Goal: Check status: Check status

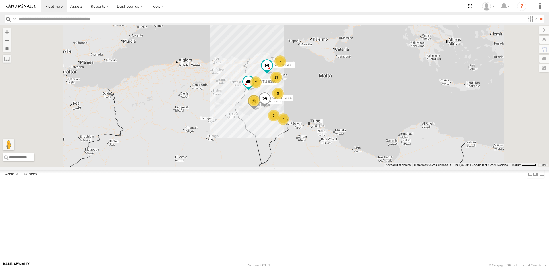
click at [282, 83] on div "13" at bounding box center [276, 77] width 11 height 11
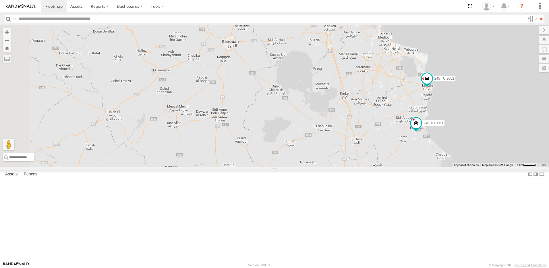
drag, startPoint x: 275, startPoint y: 105, endPoint x: 313, endPoint y: 80, distance: 45.6
click at [313, 80] on div "231 TU 3163 245 TU 9063 245 TU 9060 245 TU 9066 5 5 245 TU 9061 245 TU 9062 245…" at bounding box center [274, 96] width 549 height 142
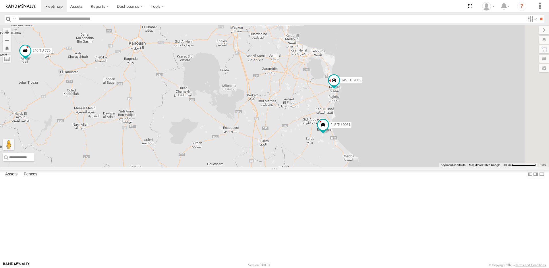
drag, startPoint x: 434, startPoint y: 109, endPoint x: 358, endPoint y: 169, distance: 97.0
click at [358, 167] on div "231 TU 3163 245 TU 9063 245 TU 9060 245 TU 9066 5 5 245 TU 9061 245 TU 9062 245…" at bounding box center [274, 96] width 549 height 142
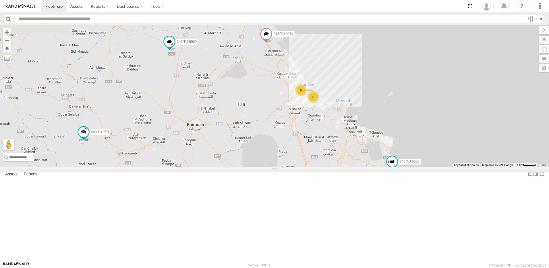
drag, startPoint x: 310, startPoint y: 145, endPoint x: 321, endPoint y: 161, distance: 19.4
click at [322, 160] on div "231 TU 3163 245 TU 9063 245 TU 9060 245 TU 9066 5 5 245 TU 9061 245 TU 9062 245…" at bounding box center [274, 96] width 549 height 142
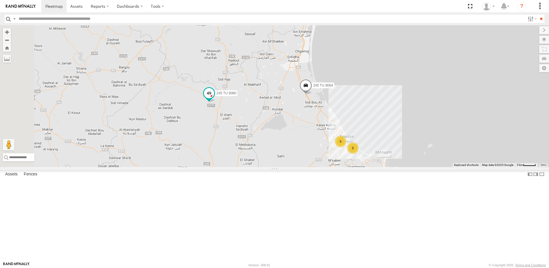
click at [214, 98] on span at bounding box center [209, 93] width 10 height 10
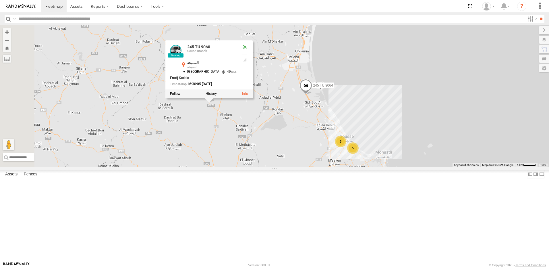
click at [281, 167] on div "231 TU 3163 245 TU 9063 245 TU 9060 245 TU 9066 5 5 245 TU 9061 245 TU 9062 245…" at bounding box center [274, 96] width 549 height 142
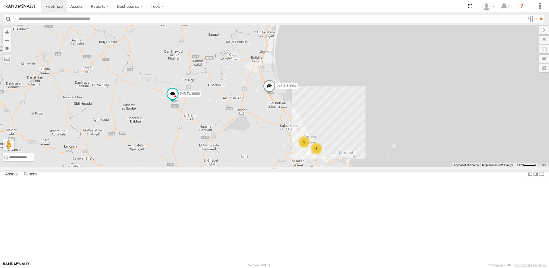
drag, startPoint x: 363, startPoint y: 180, endPoint x: 325, endPoint y: 180, distance: 37.9
click at [325, 167] on div "231 TU 3163 245 TU 9063 245 TU 9060 245 TU 9066 5 5 245 TU 9061 245 TU 9062 245…" at bounding box center [274, 96] width 549 height 142
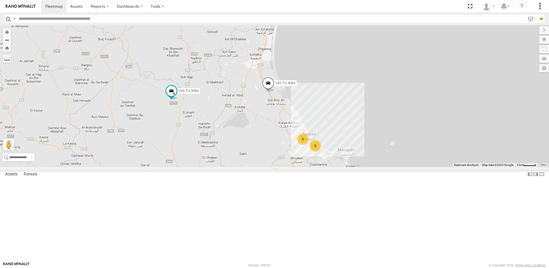
drag, startPoint x: 350, startPoint y: 187, endPoint x: 338, endPoint y: 181, distance: 13.4
click at [338, 167] on div "231 TU 3163 245 TU 9063 245 TU 9060 245 TU 9066 5 5 245 TU 9061 245 TU 9062 245…" at bounding box center [274, 96] width 549 height 142
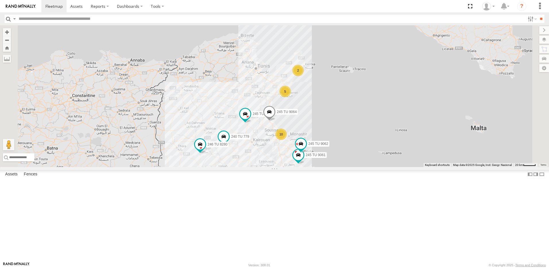
click at [287, 140] on div "10" at bounding box center [281, 133] width 11 height 11
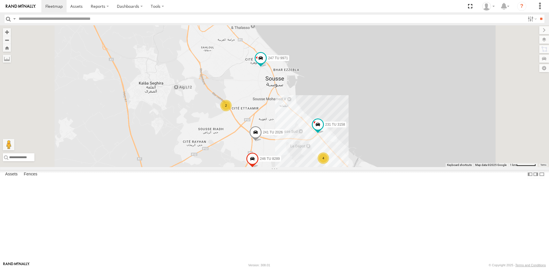
click at [232, 111] on div "2" at bounding box center [225, 105] width 11 height 11
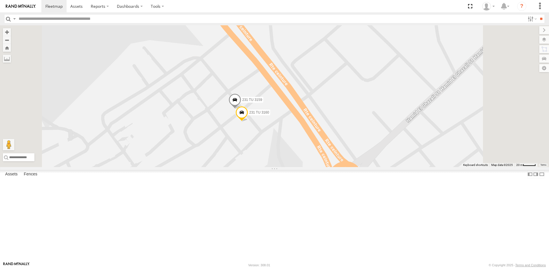
click at [241, 109] on span at bounding box center [235, 101] width 13 height 16
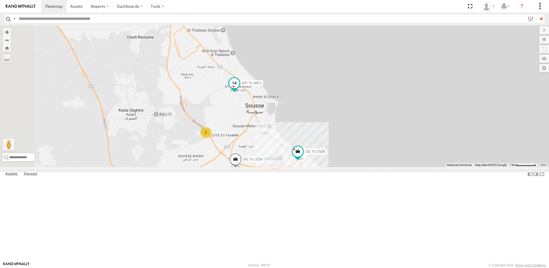
click at [240, 88] on span at bounding box center [234, 83] width 10 height 10
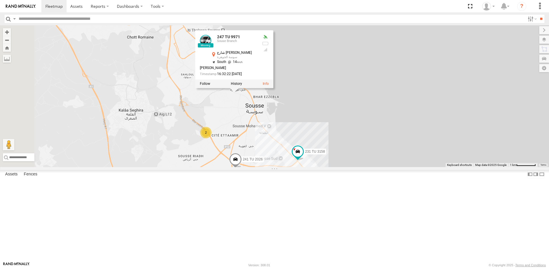
click at [258, 147] on div "231 TU 3163 245 TU 9063 245 TU 9060 245 TU 9066 245 TU 9061 245 TU 9062 245 TU …" at bounding box center [274, 96] width 549 height 142
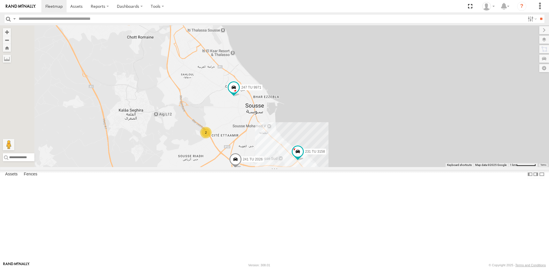
drag, startPoint x: 224, startPoint y: 190, endPoint x: 303, endPoint y: 151, distance: 87.7
click at [296, 160] on div "231 TU 3163 245 TU 9063 245 TU 9060 245 TU 9066 245 TU 9061 245 TU 9062 245 TU …" at bounding box center [274, 96] width 549 height 142
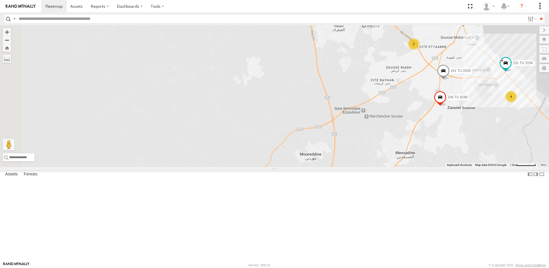
drag, startPoint x: 255, startPoint y: 168, endPoint x: 284, endPoint y: 153, distance: 32.4
click at [275, 161] on div "231 TU 3163 245 TU 9063 245 TU 9060 245 TU 9066 245 TU 9061 245 TU 9062 245 TU …" at bounding box center [274, 96] width 549 height 142
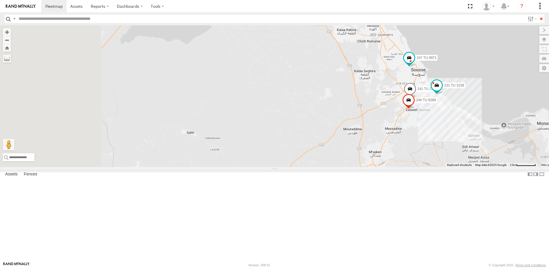
drag, startPoint x: 259, startPoint y: 163, endPoint x: 334, endPoint y: 167, distance: 75.1
click at [314, 167] on div "231 TU 3163 245 TU 9063 245 TU 9060 245 TU 9066 245 TU 9061 245 TU 9062 245 TU …" at bounding box center [274, 96] width 549 height 142
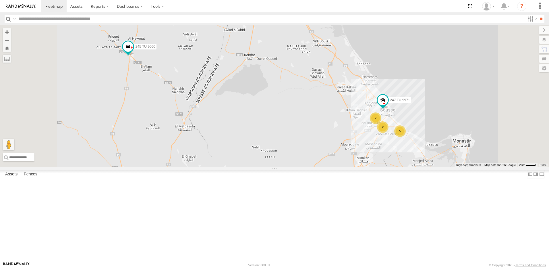
click at [250, 167] on div "231 TU 3163 245 TU 9063 245 TU 9060 245 TU 9066 245 TU 9061 245 TU 9062 245 TU …" at bounding box center [274, 96] width 549 height 142
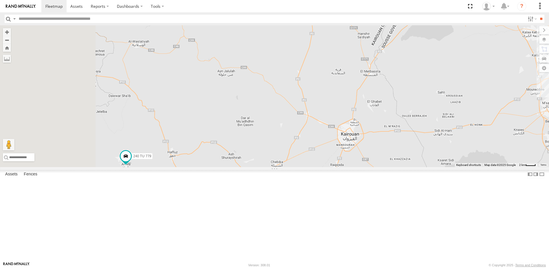
drag, startPoint x: 261, startPoint y: 160, endPoint x: 364, endPoint y: 104, distance: 116.6
click at [359, 107] on div "231 TU 3163 245 TU 9063 245 TU 9060 245 TU 9066 245 TU 9061 245 TU 9062 245 TU …" at bounding box center [274, 96] width 549 height 142
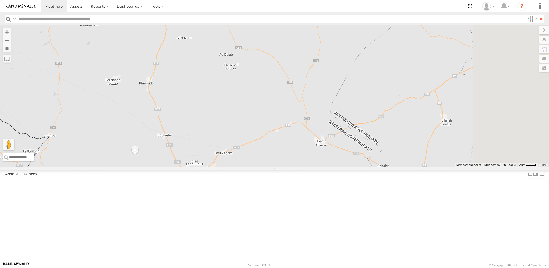
drag, startPoint x: 332, startPoint y: 130, endPoint x: 290, endPoint y: 143, distance: 43.9
click at [290, 142] on div "231 TU 3163 245 TU 9063 245 TU 9060 245 TU 9066 245 TU 9061 245 TU 9062 245 TU …" at bounding box center [274, 96] width 549 height 142
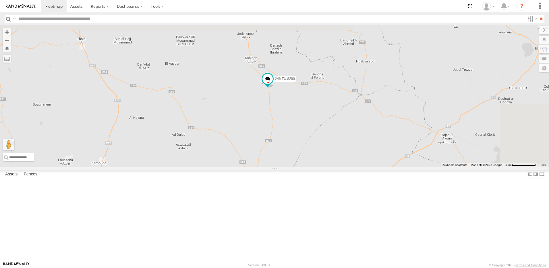
drag, startPoint x: 332, startPoint y: 152, endPoint x: 328, endPoint y: 159, distance: 8.1
click at [328, 159] on div "231 TU 3163 245 TU 9063 245 TU 9060 245 TU 9066 245 TU 9061 245 TU 9062 245 TU …" at bounding box center [274, 96] width 549 height 142
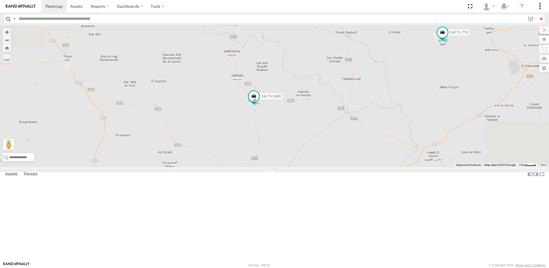
drag, startPoint x: 429, startPoint y: 139, endPoint x: 346, endPoint y: 160, distance: 85.3
click at [347, 159] on div "231 TU 3163 245 TU 9063 245 TU 9060 245 TU 9066 245 TU 9061 245 TU 9062 245 TU …" at bounding box center [274, 96] width 549 height 142
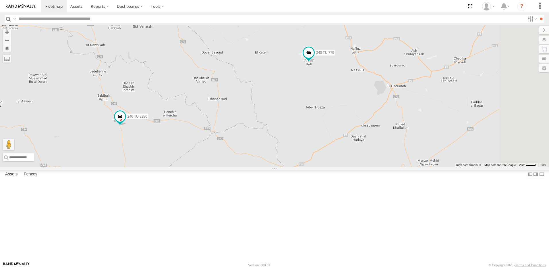
click at [369, 141] on div "231 TU 3163 245 TU 9063 245 TU 9060 245 TU 9066 245 TU 9061 245 TU 9062 245 TU …" at bounding box center [274, 96] width 549 height 142
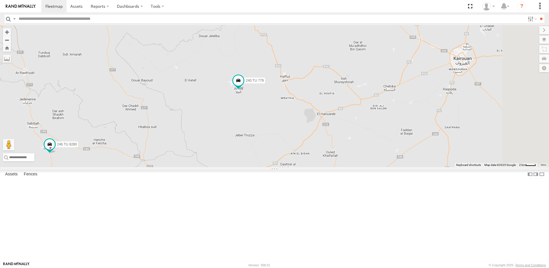
drag, startPoint x: 304, startPoint y: 190, endPoint x: 234, endPoint y: 171, distance: 72.6
click at [243, 167] on div "231 TU 3163 245 TU 9063 245 TU 9060 245 TU 9066 245 TU 9061 245 TU 9062 245 TU …" at bounding box center [274, 96] width 549 height 142
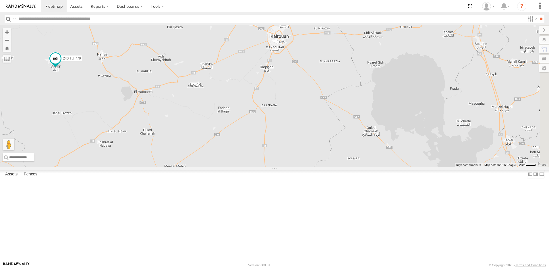
drag, startPoint x: 358, startPoint y: 160, endPoint x: 313, endPoint y: 194, distance: 55.6
click at [316, 167] on div "231 TU 3163 245 TU 9063 245 TU 9060 245 TU 9066 245 TU 9061 245 TU 9062 245 TU …" at bounding box center [274, 96] width 549 height 142
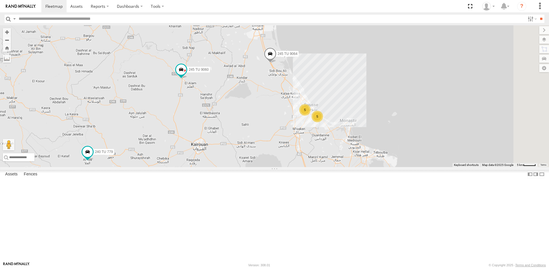
drag, startPoint x: 361, startPoint y: 198, endPoint x: 240, endPoint y: 81, distance: 168.6
click at [241, 81] on div "231 TU 3163 245 TU 9063 245 TU 9060 245 TU 9066 245 TU 9061 245 TU 9062 245 TU …" at bounding box center [274, 96] width 549 height 142
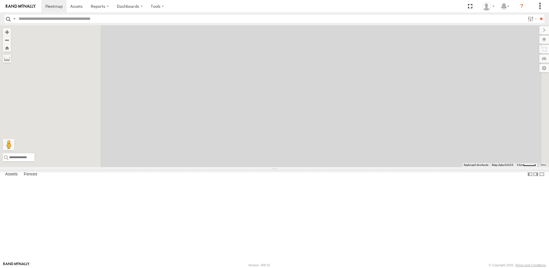
drag, startPoint x: 349, startPoint y: 142, endPoint x: 537, endPoint y: 149, distance: 188.6
click at [524, 150] on div "231 TU 3163 245 TU 9063 245 TU 9060 245 TU 9066 245 TU 9061 245 TU 9062 245 TU …" at bounding box center [274, 96] width 549 height 142
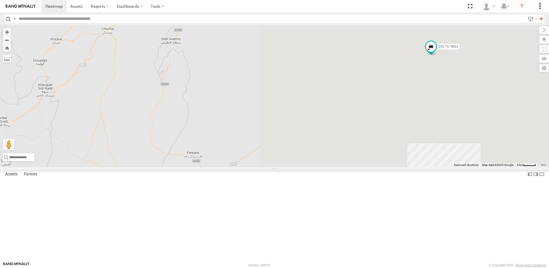
drag, startPoint x: 506, startPoint y: 164, endPoint x: 438, endPoint y: 201, distance: 77.9
click at [461, 167] on div "231 TU 3163 245 TU 9063 245 TU 9060 245 TU 9066 245 TU 9061 245 TU 9062 245 TU …" at bounding box center [274, 96] width 549 height 142
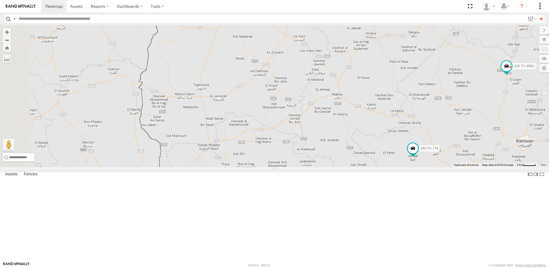
drag, startPoint x: 348, startPoint y: 182, endPoint x: 337, endPoint y: 151, distance: 33.4
click at [348, 167] on div "231 TU 3163 245 TU 9063 245 TU 9060 245 TU 9066 245 TU 9061 245 TU 9062 245 TU …" at bounding box center [274, 96] width 549 height 142
drag, startPoint x: 373, startPoint y: 148, endPoint x: 349, endPoint y: 147, distance: 24.2
click at [358, 148] on div "231 TU 3163 245 TU 9063 245 TU 9060 245 TU 9066 245 TU 9061 245 TU 9062 245 TU …" at bounding box center [274, 96] width 549 height 142
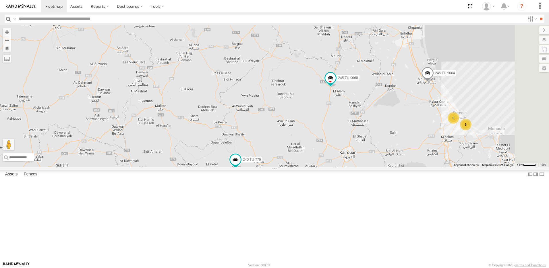
drag, startPoint x: 318, startPoint y: 232, endPoint x: 298, endPoint y: 204, distance: 34.3
click at [298, 167] on div "231 TU 3163 245 TU 9063 245 TU 9060 245 TU 9066 245 TU 9061 245 TU 9062 245 TU …" at bounding box center [274, 96] width 549 height 142
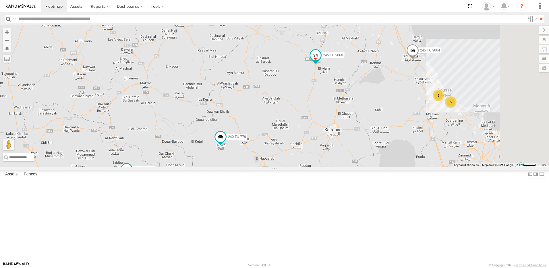
click at [322, 64] on span at bounding box center [315, 57] width 13 height 16
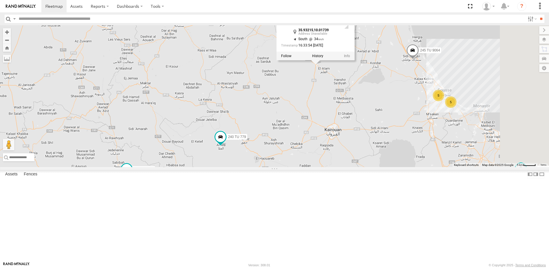
click at [417, 161] on div "231 TU 3163 245 TU 9063 245 TU 9060 245 TU 9066 245 TU 9061 245 TU 9062 245 TU …" at bounding box center [274, 96] width 549 height 142
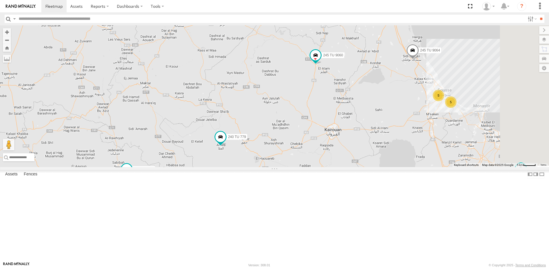
drag, startPoint x: 430, startPoint y: 182, endPoint x: 409, endPoint y: 173, distance: 23.4
click at [411, 167] on div "231 TU 3163 245 TU 9063 245 TU 9060 245 TU 9066 245 TU 9061 245 TU 9062 245 TU …" at bounding box center [274, 96] width 549 height 142
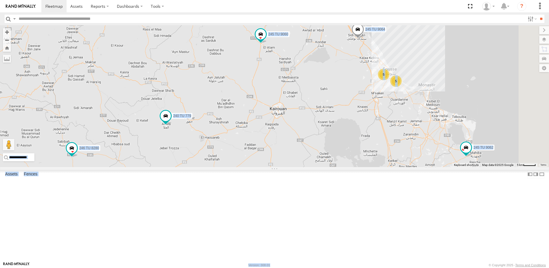
drag, startPoint x: 367, startPoint y: 262, endPoint x: 344, endPoint y: 197, distance: 69.6
click at [344, 197] on body at bounding box center [274, 134] width 549 height 268
drag, startPoint x: 344, startPoint y: 197, endPoint x: 329, endPoint y: 182, distance: 20.7
click at [331, 167] on div "231 TU 3163 245 TU 9063 245 TU 9060 245 TU 9066 245 TU 9061 245 TU 9062 245 TU …" at bounding box center [274, 96] width 549 height 142
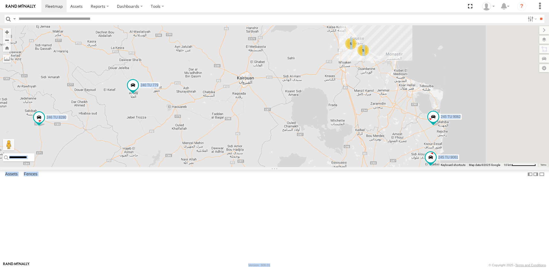
click at [350, 167] on div "231 TU 3163 245 TU 9063 245 TU 9060 245 TU 9066 245 TU 9061 245 TU 9062 245 TU …" at bounding box center [274, 96] width 549 height 142
click at [349, 167] on div "231 TU 3163 245 TU 9063 245 TU 9060 245 TU 9066 245 TU 9061 245 TU 9062 245 TU …" at bounding box center [274, 96] width 549 height 142
click at [291, 167] on div "231 TU 3163 245 TU 9063 245 TU 9060 245 TU 9066 245 TU 9061 245 TU 9062 245 TU …" at bounding box center [274, 96] width 549 height 142
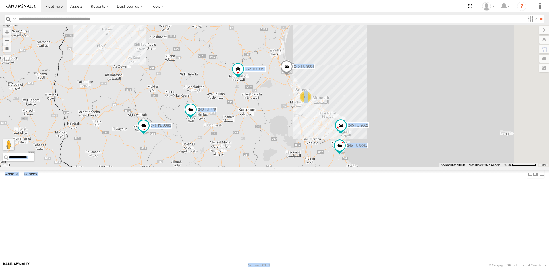
click at [273, 167] on div "231 TU 3163 245 TU 9063 245 TU 9060 245 TU 9066 245 TU 9061 245 TU 9062 245 TU …" at bounding box center [274, 96] width 549 height 142
click at [293, 167] on div "231 TU 3163 245 TU 9063 245 TU 9060 245 TU 9066 245 TU 9061 245 TU 9062 245 TU …" at bounding box center [274, 96] width 549 height 142
click at [258, 85] on div "231 TU 3163 245 TU 9063 245 TU 9060 245 TU 9066 245 TU 9061 245 TU 9062 245 TU …" at bounding box center [274, 96] width 549 height 142
click at [244, 78] on span at bounding box center [238, 70] width 13 height 16
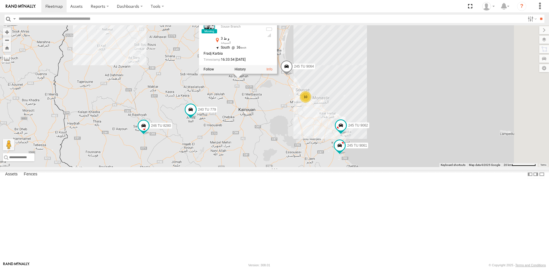
click at [256, 114] on div "231 TU 3163 245 TU 9063 245 TU 9060 245 TU 9066 245 TU 9061 245 TU 9062 245 TU …" at bounding box center [274, 96] width 549 height 142
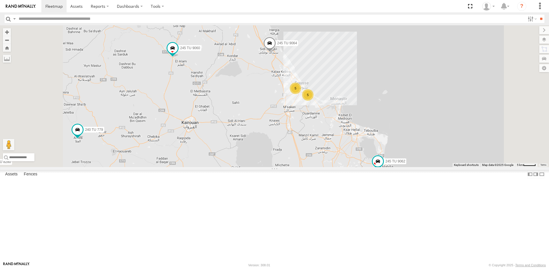
click at [276, 52] on span at bounding box center [269, 45] width 13 height 16
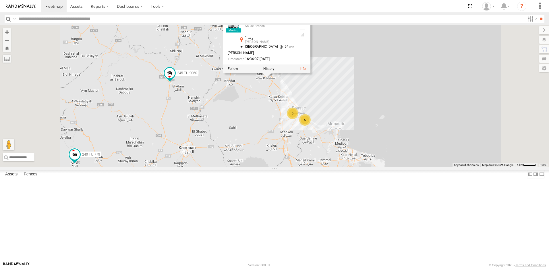
drag, startPoint x: 340, startPoint y: 119, endPoint x: 337, endPoint y: 146, distance: 26.9
click at [337, 146] on div "231 TU 3163 245 TU 9063 245 TU 9060 245 TU 9066 245 TU 9061 245 TU 9062 245 TU …" at bounding box center [274, 96] width 549 height 142
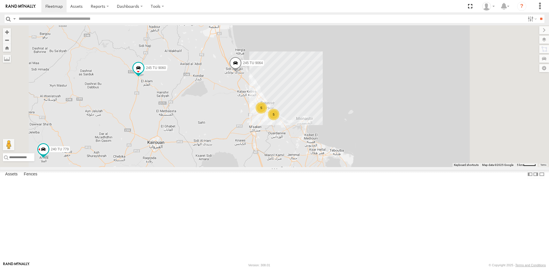
drag, startPoint x: 341, startPoint y: 178, endPoint x: 308, endPoint y: 171, distance: 33.4
click at [308, 167] on div "231 TU 3163 245 TU 9063 245 TU 9060 245 TU 9066 245 TU 9061 245 TU 9062 245 TU …" at bounding box center [274, 96] width 549 height 142
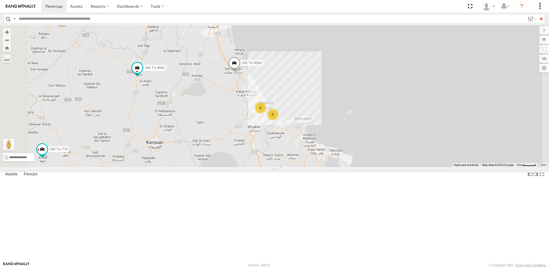
click at [386, 167] on div "231 TU 3163 245 TU 9063 245 TU 9060 245 TU 9066 245 TU 9061 245 TU 9062 245 TU …" at bounding box center [274, 96] width 549 height 142
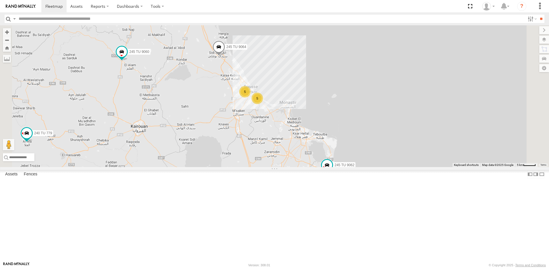
drag, startPoint x: 386, startPoint y: 212, endPoint x: 369, endPoint y: 194, distance: 24.6
click at [369, 167] on div "231 TU 3163 245 TU 9063 245 TU 9060 245 TU 9066 245 TU 9061 245 TU 9062 245 TU …" at bounding box center [274, 96] width 549 height 142
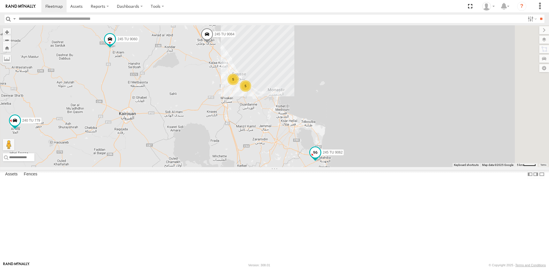
click at [321, 157] on span at bounding box center [315, 152] width 10 height 10
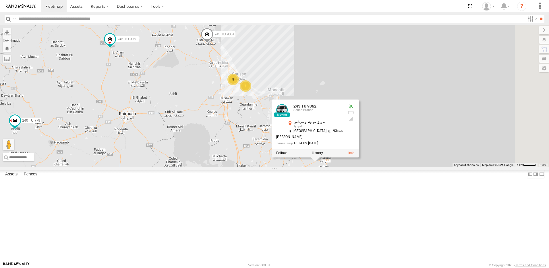
click at [315, 167] on div "231 TU 3163 245 TU 9063 245 TU 9060 245 TU 9066 245 TU 9061 245 TU 9062 245 TU …" at bounding box center [274, 96] width 549 height 142
click at [312, 167] on div "231 TU 3163 245 TU 9063 245 TU 9060 245 TU 9066 245 TU 9061 245 TU 9062 245 TU …" at bounding box center [274, 96] width 549 height 142
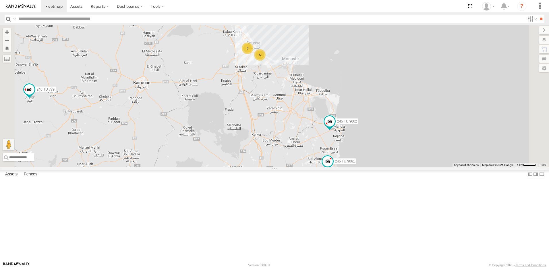
drag, startPoint x: 303, startPoint y: 243, endPoint x: 317, endPoint y: 205, distance: 41.0
click at [317, 167] on div "231 TU 3163 245 TU 9063 245 TU 9060 245 TU 9066 245 TU 9061 245 TU 9062 245 TU …" at bounding box center [274, 96] width 549 height 142
drag, startPoint x: 293, startPoint y: 223, endPoint x: 309, endPoint y: 220, distance: 16.0
click at [305, 167] on div "231 TU 3163 245 TU 9063 245 TU 9060 245 TU 9066 245 TU 9061 245 TU 9062 245 TU …" at bounding box center [274, 96] width 549 height 142
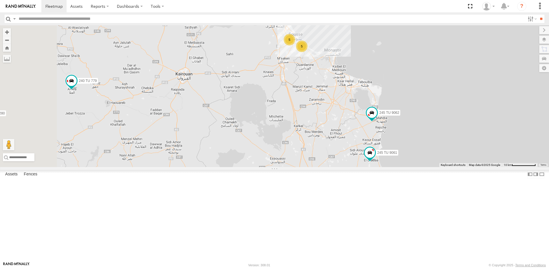
drag, startPoint x: 345, startPoint y: 224, endPoint x: 332, endPoint y: 219, distance: 13.4
click at [338, 167] on div "231 TU 3163 245 TU 9063 245 TU 9060 245 TU 9066 245 TU 9061 245 TU 9062 245 TU …" at bounding box center [274, 96] width 549 height 142
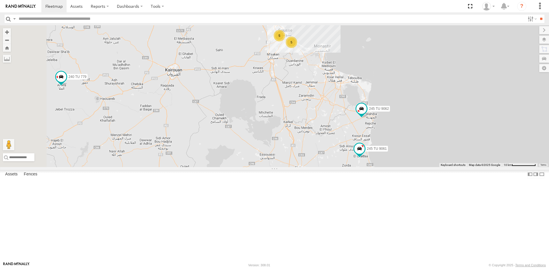
click at [325, 167] on div "231 TU 3163 245 TU 9063 245 TU 9060 245 TU 9066 245 TU 9061 245 TU 9062 245 TU …" at bounding box center [274, 96] width 549 height 142
click at [343, 167] on div "231 TU 3163 245 TU 9063 245 TU 9060 245 TU 9066 245 TU 9061 245 TU 9062 245 TU …" at bounding box center [274, 96] width 549 height 142
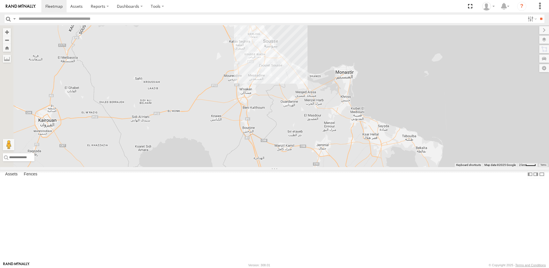
drag, startPoint x: 299, startPoint y: 138, endPoint x: 370, endPoint y: 266, distance: 146.0
click at [370, 266] on body at bounding box center [274, 134] width 549 height 268
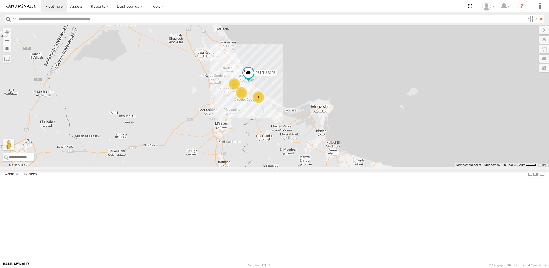
drag, startPoint x: 285, startPoint y: 240, endPoint x: 338, endPoint y: 224, distance: 54.7
click at [338, 167] on div "245 TU 9061 245 TU 9062 4 3 2 231 TU 3158 245 TU 9064" at bounding box center [274, 96] width 549 height 142
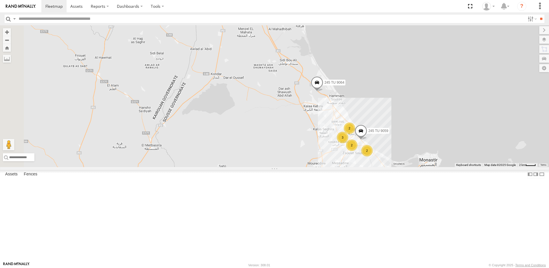
drag, startPoint x: 294, startPoint y: 140, endPoint x: 348, endPoint y: 166, distance: 59.8
click at [348, 166] on div "245 TU 9062 245 TU 9064 2 3 2 2 245 TU 9059" at bounding box center [274, 96] width 549 height 142
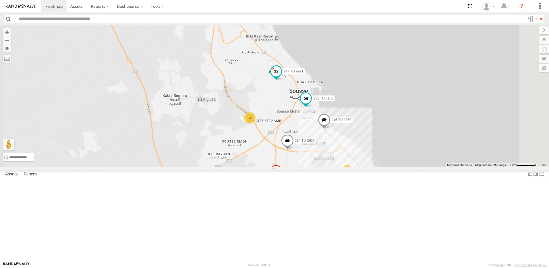
click at [283, 80] on span at bounding box center [276, 73] width 13 height 16
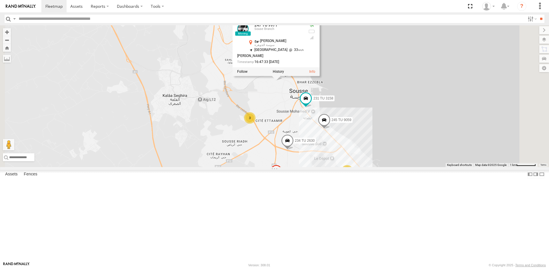
drag, startPoint x: 358, startPoint y: 158, endPoint x: 356, endPoint y: 162, distance: 4.6
click at [358, 159] on div "245 TU 9062 245 TU 9064 245 TU 9061 245 TU 9060 240 TU 779 245 TU 9059 2 3 234 …" at bounding box center [274, 96] width 549 height 142
click at [389, 167] on div "245 TU 9062 245 TU 9064 245 TU 9061 245 TU 9060 240 TU 779 245 TU 9059 2 3 234 …" at bounding box center [274, 96] width 549 height 142
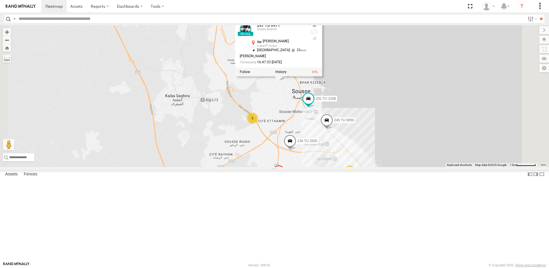
click at [333, 129] on span at bounding box center [327, 122] width 13 height 16
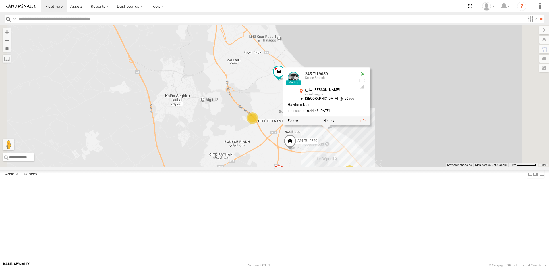
click at [325, 128] on div "245 TU 9062 245 TU 9064 245 TU 9061 245 TU 9060 240 TU 779 245 TU 9059 2 3 234 …" at bounding box center [274, 96] width 549 height 142
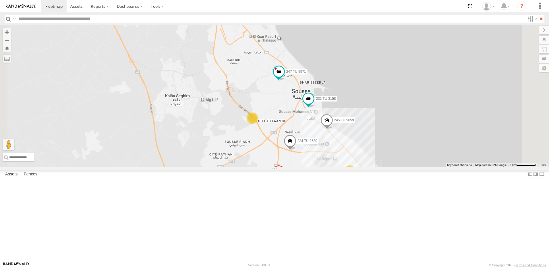
click at [289, 167] on div "245 TU 9062 245 TU 9064 245 TU 9061 245 TU 9060 240 TU 779 245 TU 9059 2 3 234 …" at bounding box center [274, 96] width 549 height 142
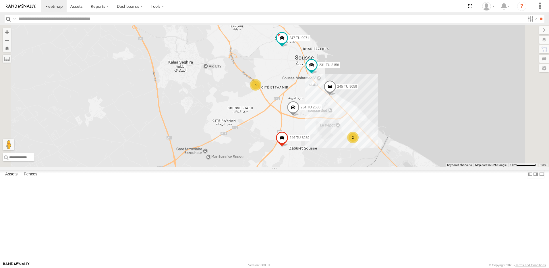
click at [258, 167] on div "245 TU 9062 245 TU 9064 245 TU 9061 245 TU 9060 240 TU 779 245 TU 9059 234 TU 2…" at bounding box center [274, 96] width 549 height 142
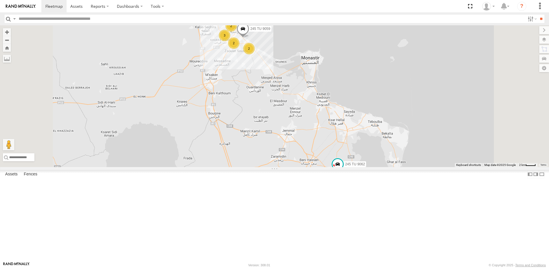
drag, startPoint x: 382, startPoint y: 224, endPoint x: 370, endPoint y: 155, distance: 69.9
click at [370, 155] on div "245 TU 9062 245 TU 9064 245 TU 9061 245 TU 9060 240 TU 779 245 TU 9059 2 3 2 2" at bounding box center [274, 96] width 549 height 142
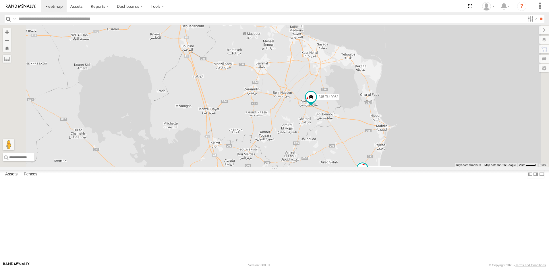
drag, startPoint x: 390, startPoint y: 130, endPoint x: 371, endPoint y: 155, distance: 30.4
click at [371, 155] on div "245 TU 9062 245 TU 9064 245 TU 9061 245 TU 9060 240 TU 779 245 TU 9059 2 3 2 2" at bounding box center [274, 96] width 549 height 142
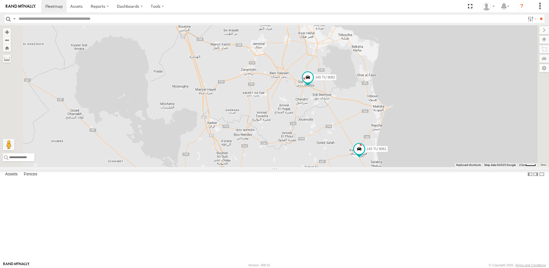
click at [380, 116] on div "245 TU 9062 245 TU 9064 245 TU 9061 245 TU 9060 240 TU 779 245 TU 9059 2 3 2 2" at bounding box center [274, 96] width 549 height 142
click at [443, 167] on div "245 TU 9062 245 TU 9064 245 TU 9061 245 TU 9060 240 TU 779 245 TU 9059 2 3 2 2" at bounding box center [274, 96] width 549 height 142
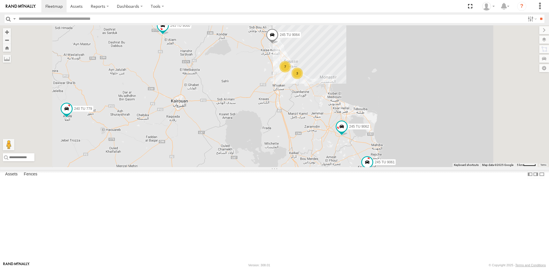
drag, startPoint x: 303, startPoint y: 188, endPoint x: 348, endPoint y: 195, distance: 44.8
click at [348, 167] on div "245 TU 9062 245 TU 9064 245 TU 9061 245 TU 9060 240 TU 779 3 7" at bounding box center [274, 96] width 549 height 142
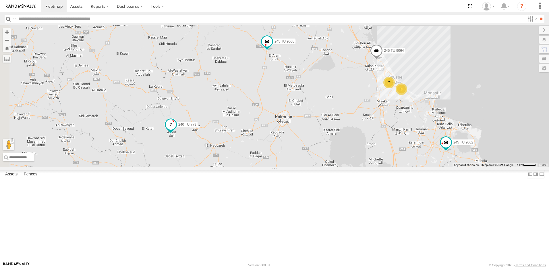
click at [176, 129] on span at bounding box center [171, 124] width 10 height 10
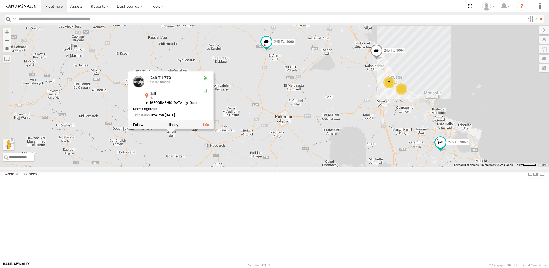
click at [222, 76] on div "245 TU 9062 245 TU 9064 245 TU 9061 245 TU 9060 240 TU 779 3 7 246 TU 8280 240 …" at bounding box center [274, 96] width 549 height 142
click at [227, 84] on div "245 TU 9062 245 TU 9064 245 TU 9061 245 TU 9060 240 TU 779 3 7 246 TU 8280 240 …" at bounding box center [274, 96] width 549 height 142
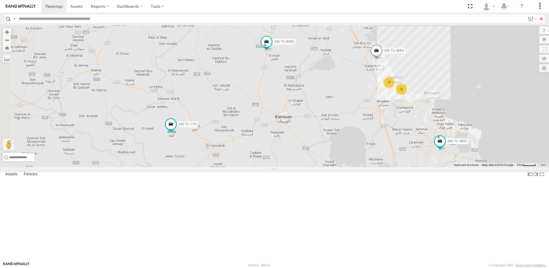
drag, startPoint x: 379, startPoint y: 164, endPoint x: 222, endPoint y: 126, distance: 161.0
click at [222, 126] on div "245 TU 9062 245 TU 9064 245 TU 9061 245 TU 9060 240 TU 779 3 7 246 TU 8280" at bounding box center [274, 96] width 549 height 142
drag, startPoint x: 216, startPoint y: 157, endPoint x: 178, endPoint y: 134, distance: 44.1
click at [192, 146] on div "245 TU 9062 245 TU 9064 245 TU 9061 245 TU 9060 240 TU 779 3 7 246 TU 8280" at bounding box center [274, 96] width 549 height 142
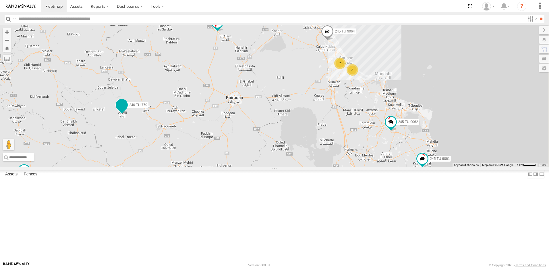
click at [128, 114] on span at bounding box center [121, 107] width 13 height 16
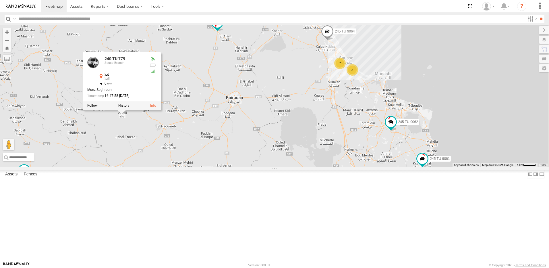
click at [228, 167] on div "245 TU 9062 245 TU 9064 245 TU 9061 245 TU 9060 240 TU 779 3 7 246 TU 8280 240 …" at bounding box center [274, 96] width 549 height 142
click at [221, 61] on div "245 TU 9062 245 TU 9064 245 TU 9061 245 TU 9060 240 TU 779 3 7 246 TU 8280 240 …" at bounding box center [274, 96] width 549 height 142
